Goal: Transaction & Acquisition: Purchase product/service

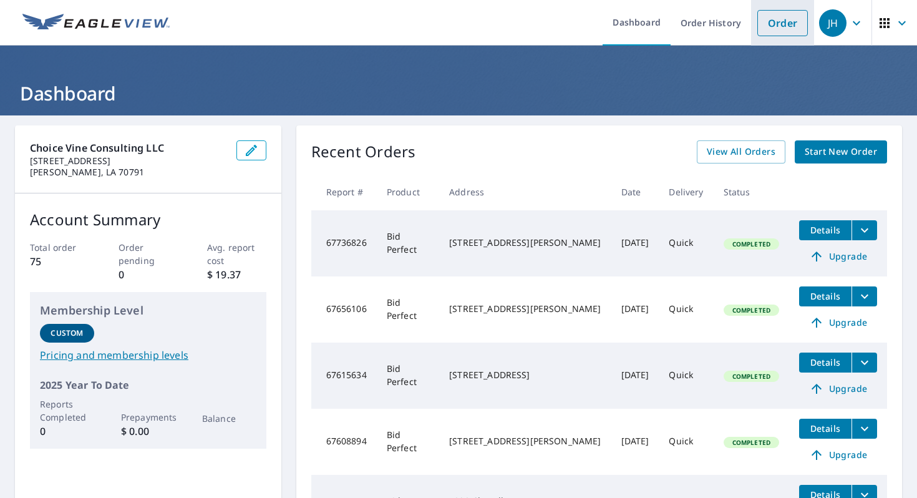
click at [774, 20] on link "Order" at bounding box center [782, 23] width 51 height 26
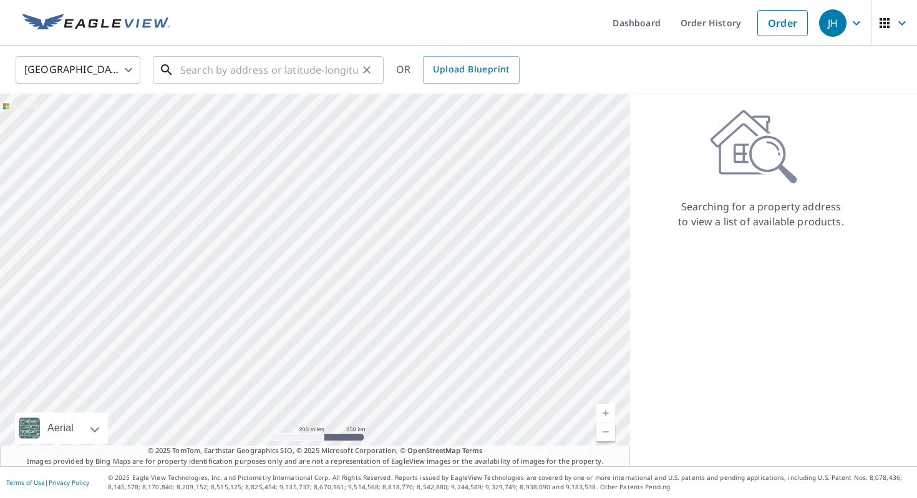
click at [318, 80] on input "text" at bounding box center [269, 69] width 178 height 35
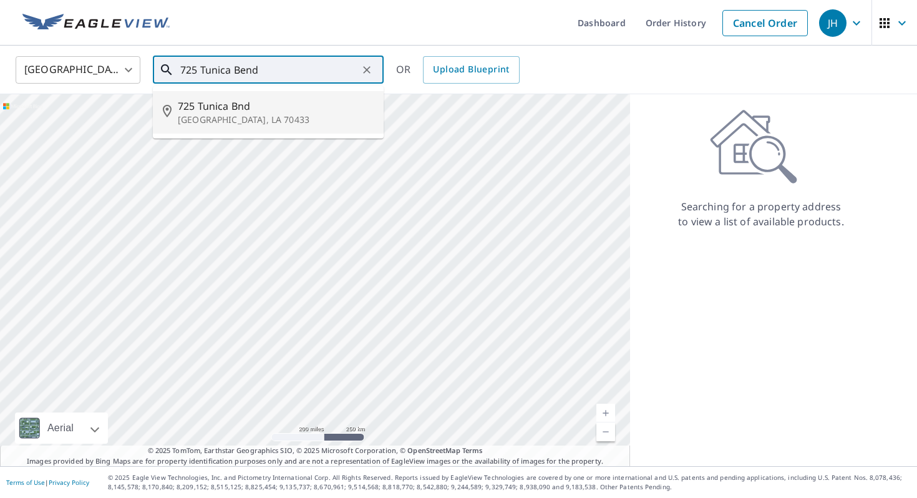
click at [272, 114] on p "[GEOGRAPHIC_DATA], LA 70433" at bounding box center [276, 120] width 196 height 12
type input "[STREET_ADDRESS][PERSON_NAME]"
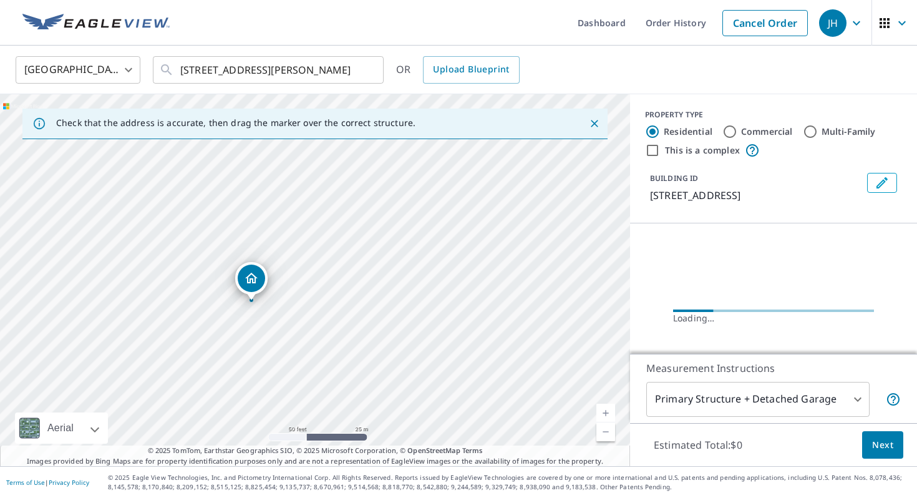
drag, startPoint x: 340, startPoint y: 272, endPoint x: 396, endPoint y: 255, distance: 58.8
click at [396, 255] on div "[STREET_ADDRESS][PERSON_NAME]" at bounding box center [315, 280] width 630 height 372
drag, startPoint x: 309, startPoint y: 291, endPoint x: 343, endPoint y: 279, distance: 36.3
click at [343, 279] on div "[STREET_ADDRESS][PERSON_NAME]" at bounding box center [315, 280] width 630 height 372
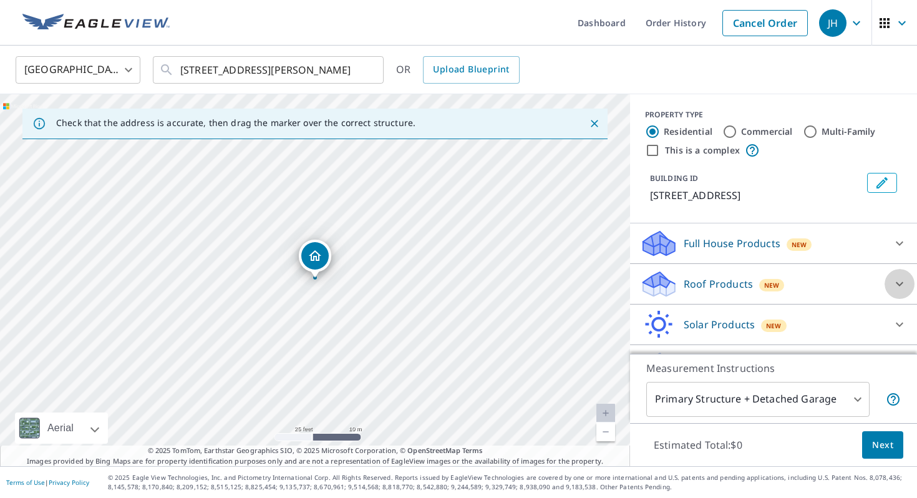
click at [902, 283] on icon at bounding box center [899, 284] width 7 height 4
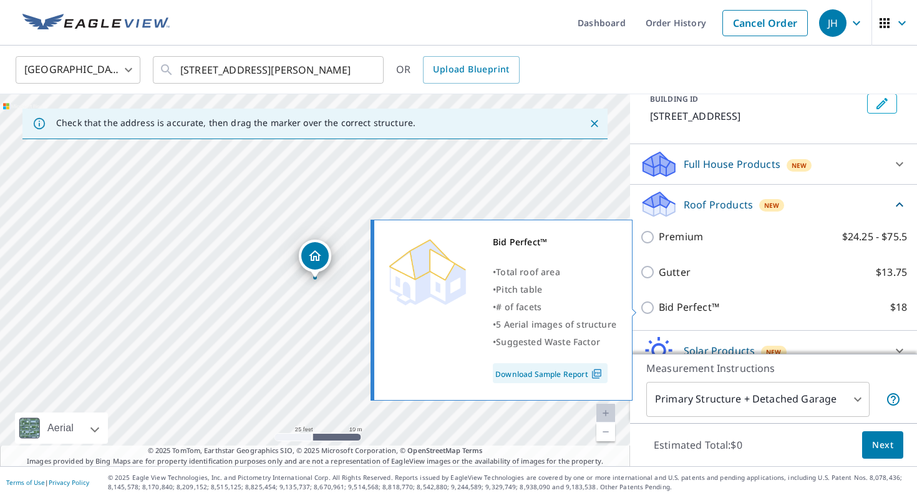
click at [708, 312] on p "Bid Perfect™" at bounding box center [689, 307] width 61 height 16
click at [659, 312] on input "Bid Perfect™ $18" at bounding box center [649, 307] width 19 height 15
checkbox input "true"
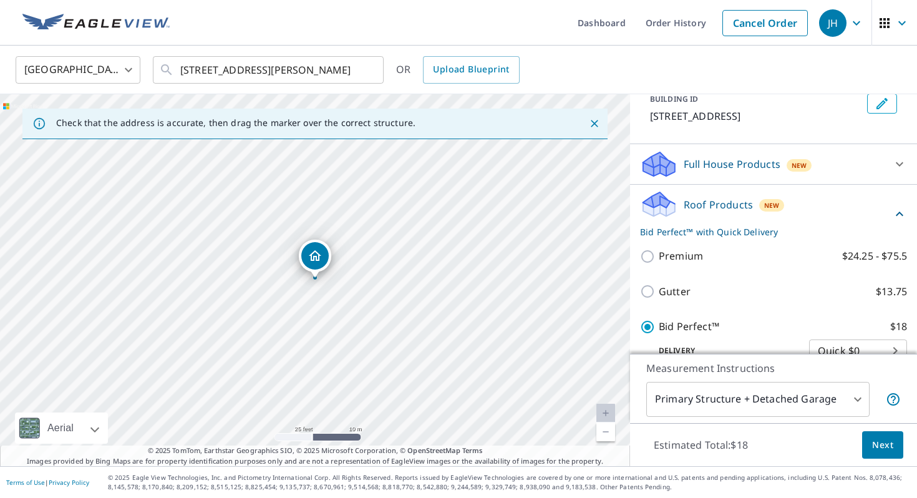
click at [875, 442] on span "Next" at bounding box center [882, 445] width 21 height 16
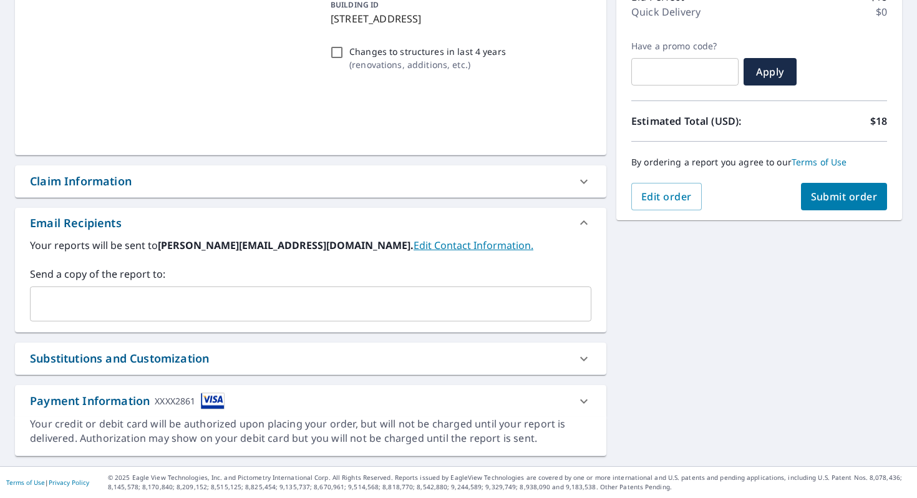
scroll to position [178, 0]
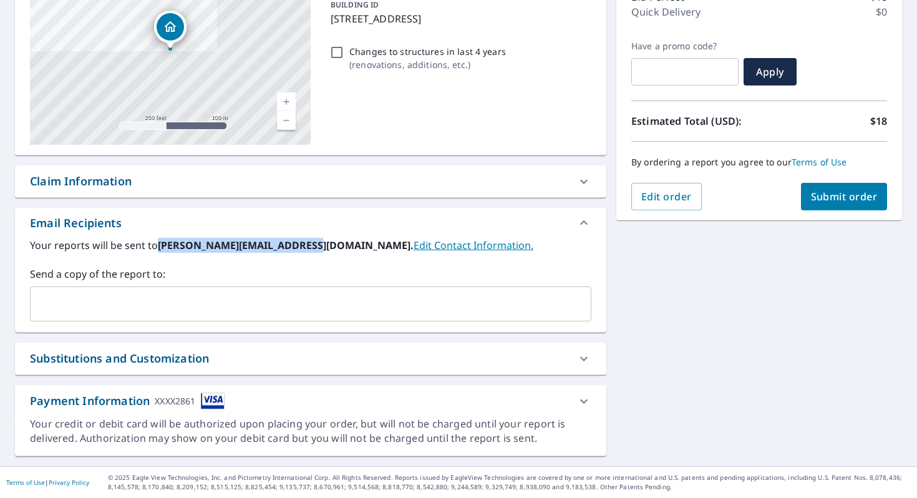
drag, startPoint x: 311, startPoint y: 248, endPoint x: 162, endPoint y: 250, distance: 149.1
click at [162, 250] on b "[PERSON_NAME][EMAIL_ADDRESS][DOMAIN_NAME]." at bounding box center [286, 245] width 256 height 14
copy b "[EMAIL_ADDRESS][DOMAIN_NAME]"
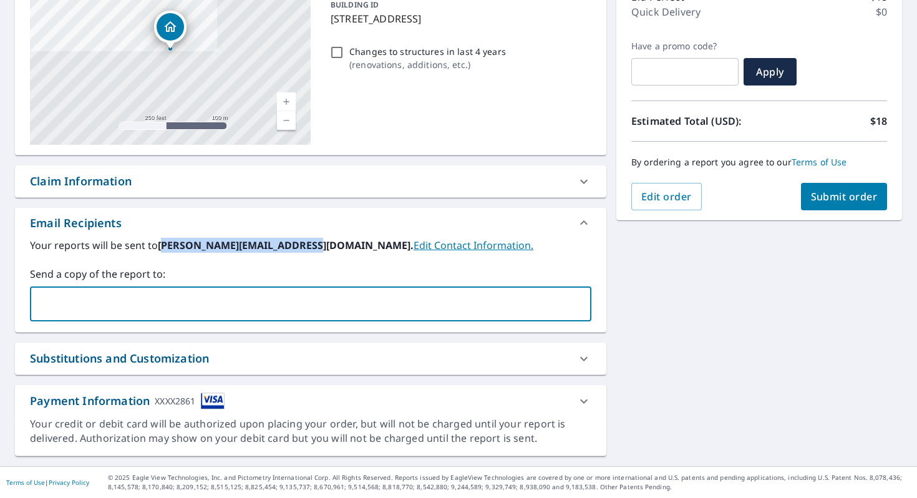
click at [168, 294] on input "text" at bounding box center [302, 304] width 532 height 24
paste input "[EMAIL_ADDRESS][DOMAIN_NAME]"
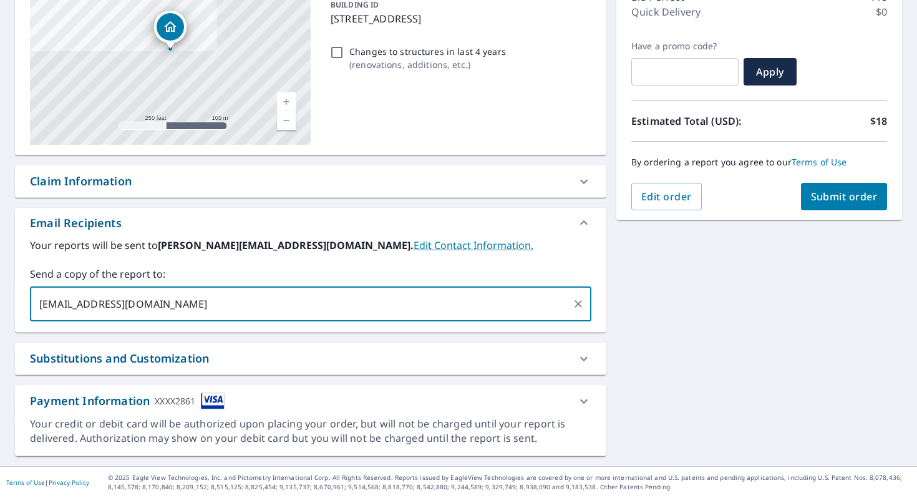
click at [39, 303] on input "[EMAIL_ADDRESS][DOMAIN_NAME]" at bounding box center [302, 304] width 532 height 24
type input "[PERSON_NAME][EMAIL_ADDRESS][DOMAIN_NAME]"
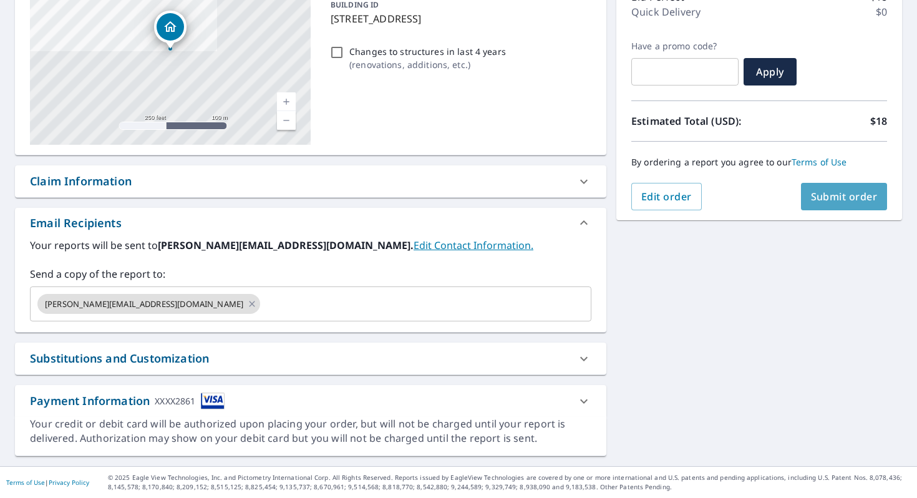
click at [848, 196] on span "Submit order" at bounding box center [844, 197] width 67 height 14
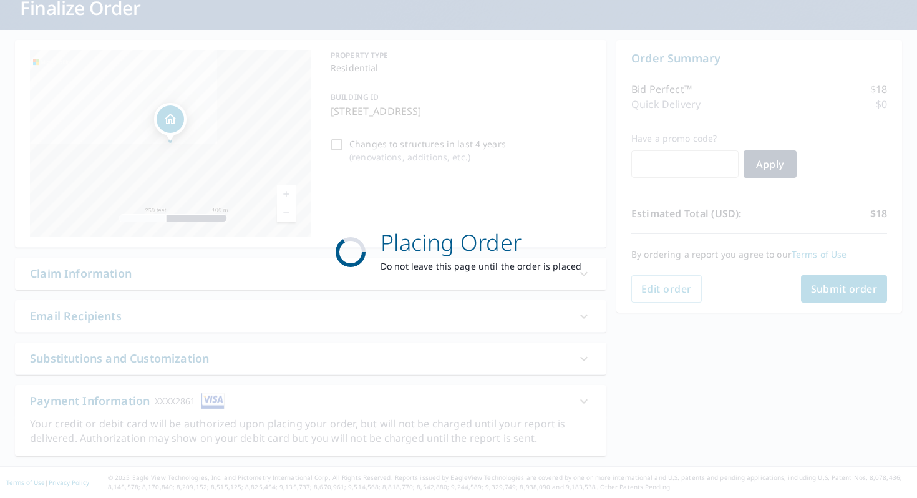
scroll to position [85, 0]
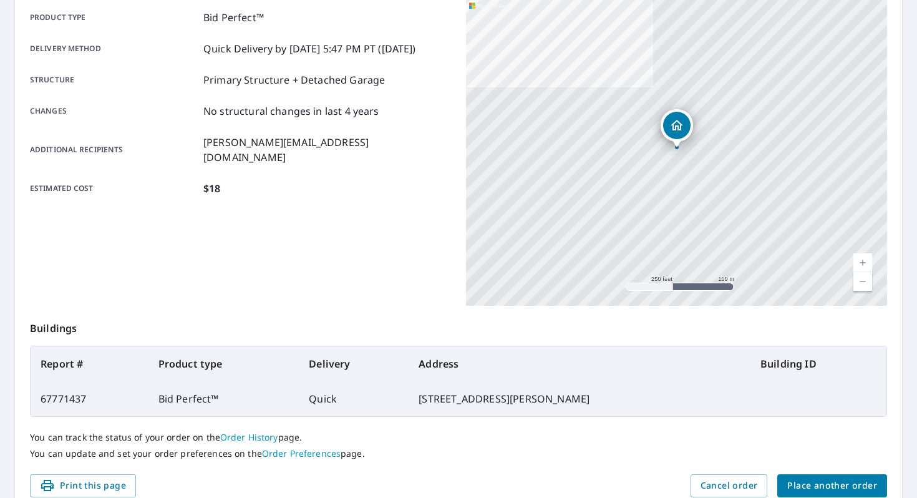
scroll to position [236, 0]
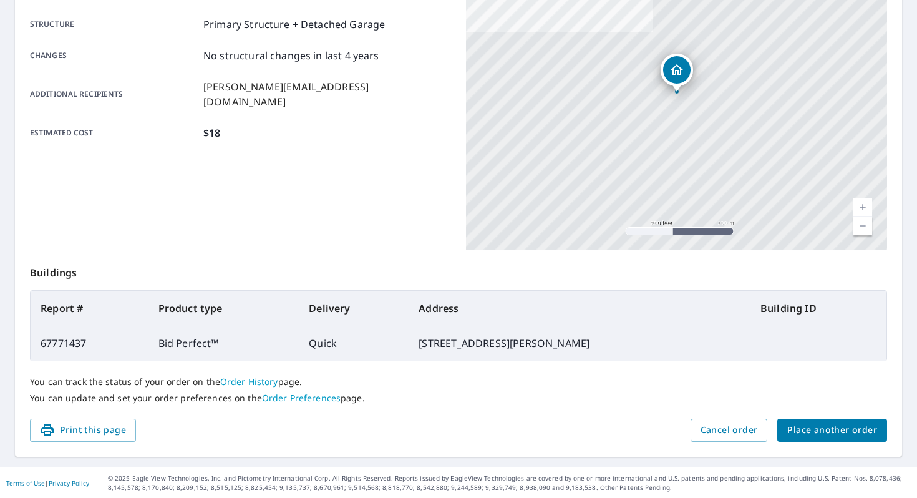
click at [855, 432] on span "Place another order" at bounding box center [832, 430] width 90 height 16
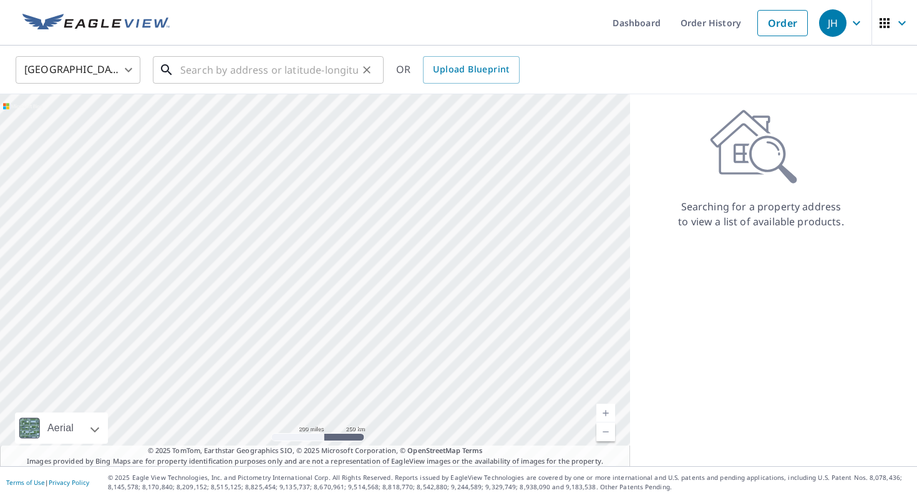
click at [284, 75] on input "text" at bounding box center [269, 69] width 178 height 35
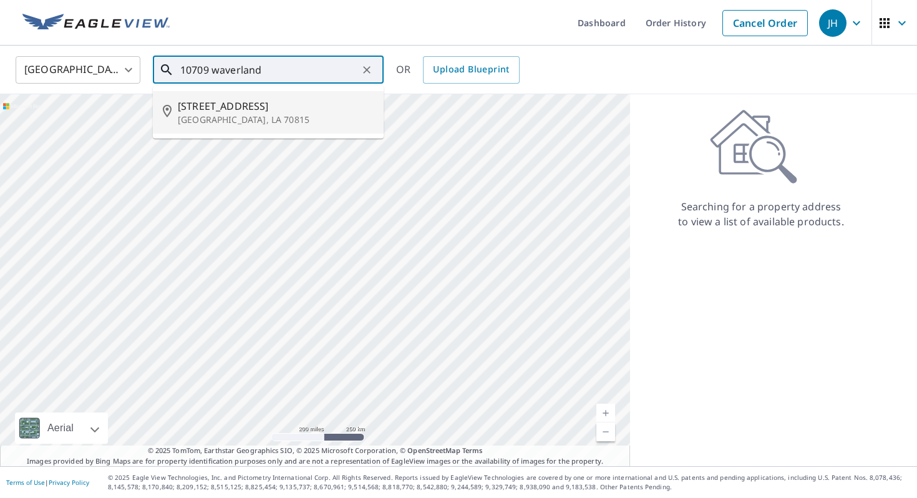
click at [265, 116] on p "[GEOGRAPHIC_DATA], LA 70815" at bounding box center [276, 120] width 196 height 12
type input "[STREET_ADDRESS][PERSON_NAME]"
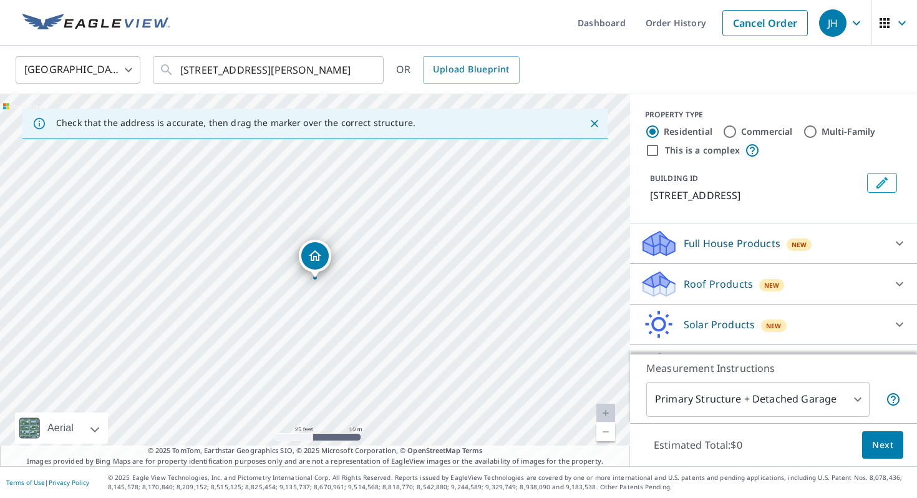
click at [901, 291] on icon at bounding box center [899, 283] width 15 height 15
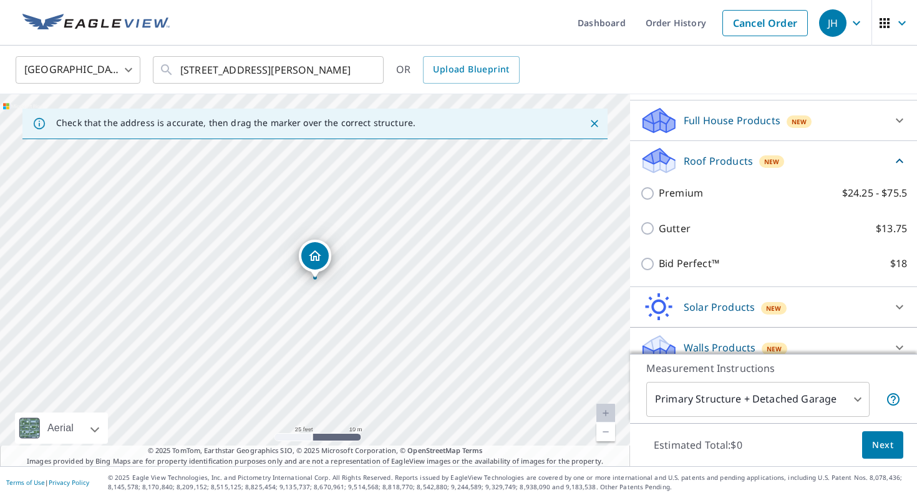
scroll to position [122, 0]
click at [695, 269] on div "Bid Perfect™ $18" at bounding box center [773, 264] width 267 height 36
click at [694, 272] on p "Bid Perfect™" at bounding box center [689, 264] width 61 height 16
click at [659, 272] on input "Bid Perfect™ $18" at bounding box center [649, 264] width 19 height 15
checkbox input "true"
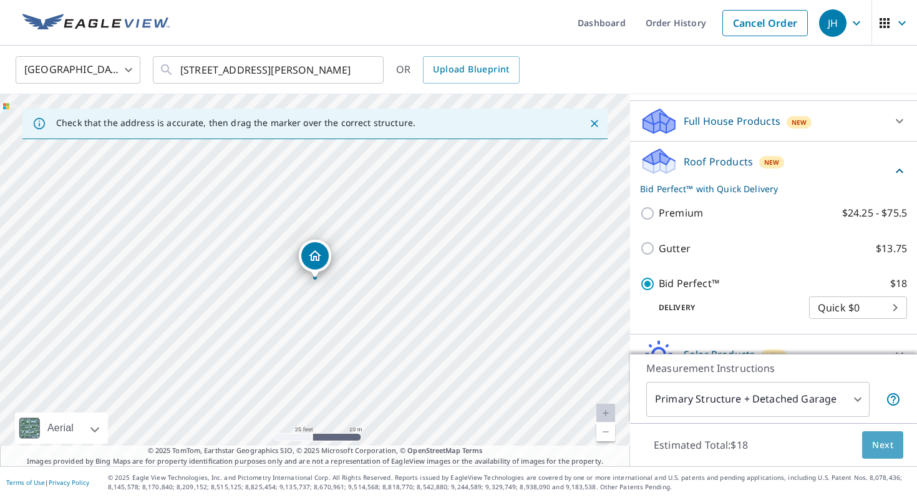
click at [872, 449] on span "Next" at bounding box center [882, 445] width 21 height 16
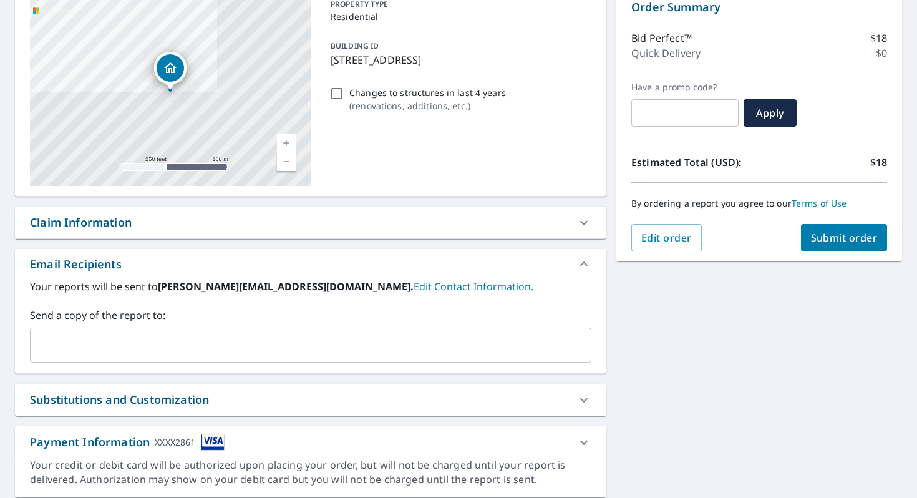
scroll to position [178, 0]
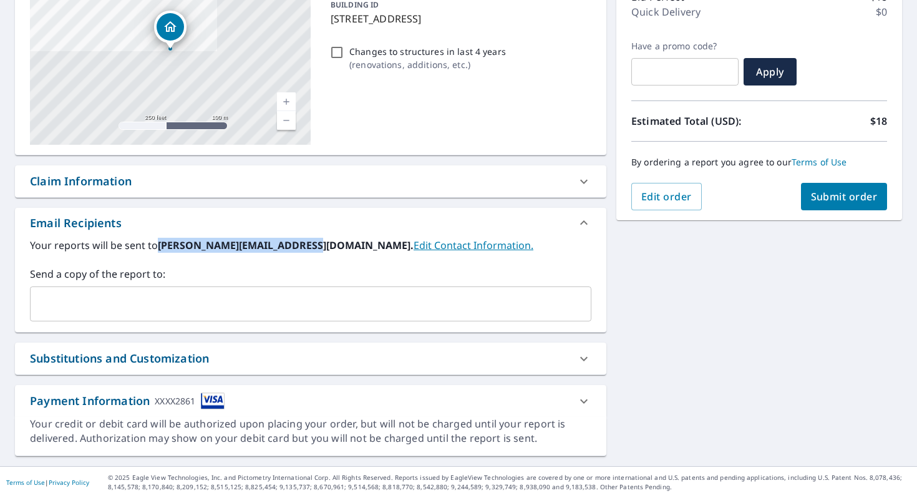
drag, startPoint x: 309, startPoint y: 246, endPoint x: 160, endPoint y: 246, distance: 148.5
click at [160, 246] on b "[PERSON_NAME][EMAIL_ADDRESS][DOMAIN_NAME]." at bounding box center [286, 245] width 256 height 14
copy b "[PERSON_NAME][EMAIL_ADDRESS][DOMAIN_NAME]"
click at [163, 296] on input "text" at bounding box center [302, 304] width 532 height 24
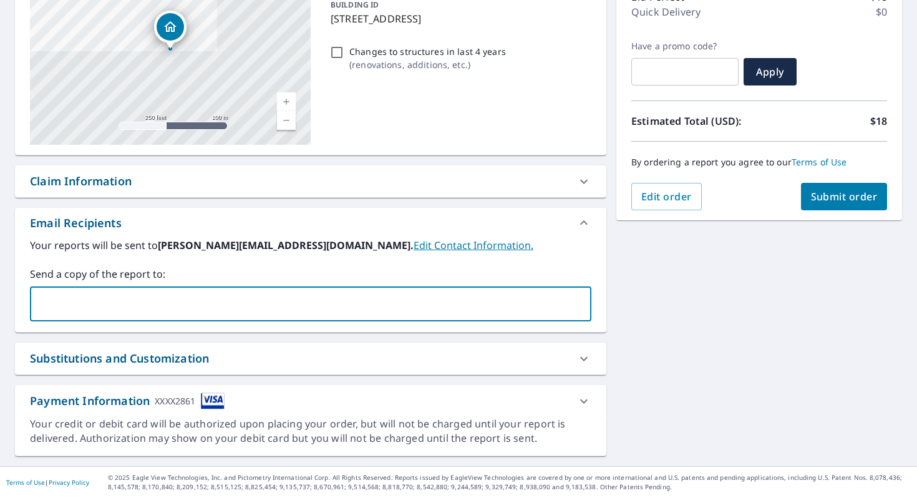
paste input "[PERSON_NAME][EMAIL_ADDRESS][DOMAIN_NAME]"
type input "[PERSON_NAME][EMAIL_ADDRESS][DOMAIN_NAME]"
click at [866, 197] on span "Submit order" at bounding box center [844, 197] width 67 height 14
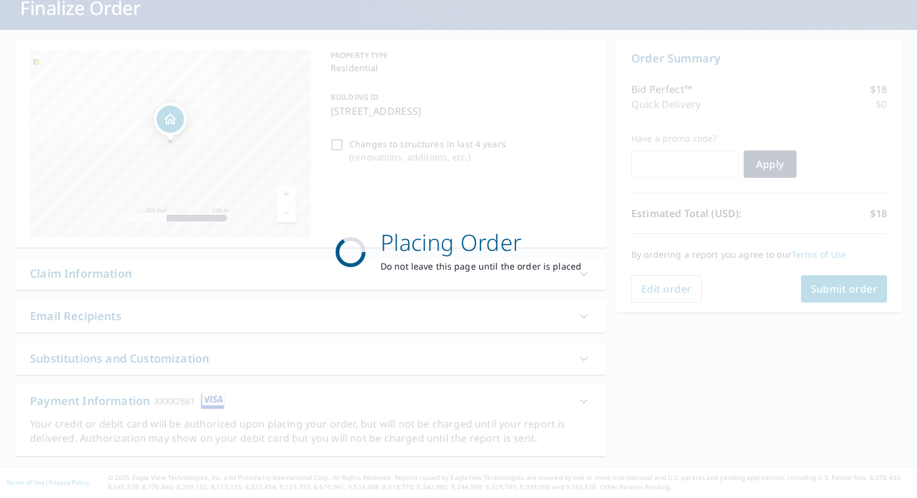
scroll to position [85, 0]
